Goal: Task Accomplishment & Management: Manage account settings

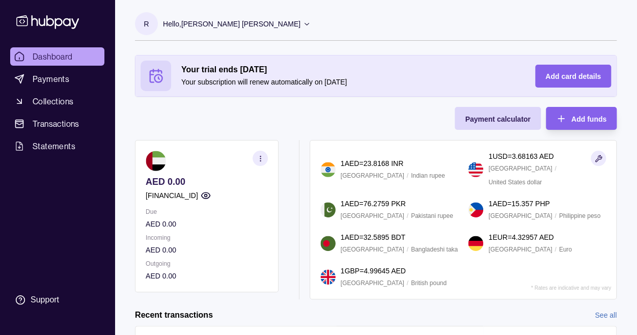
click at [243, 34] on div "Hello, [PERSON_NAME] [PERSON_NAME]" at bounding box center [237, 23] width 148 height 21
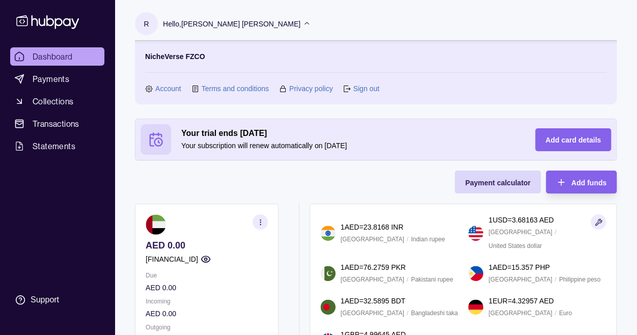
click at [164, 89] on link "Account" at bounding box center [168, 88] width 26 height 11
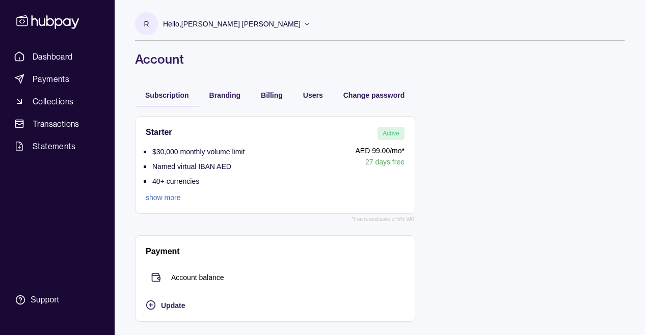
click at [589, 136] on div "Starter Active $30,000 monthly volume limit Named virtual IBAN AED 40+ currenci…" at bounding box center [379, 219] width 489 height 226
click at [553, 21] on section "R Hello, [PERSON_NAME] [PERSON_NAME] NicheVerse FZCO Account Terms and conditio…" at bounding box center [379, 26] width 489 height 29
click at [311, 94] on span "Users" at bounding box center [313, 95] width 20 height 8
